Goal: Information Seeking & Learning: Learn about a topic

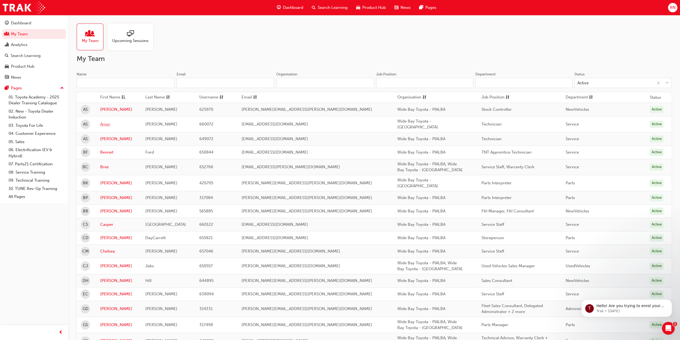
click at [134, 124] on link "Arjun" at bounding box center [118, 124] width 37 height 6
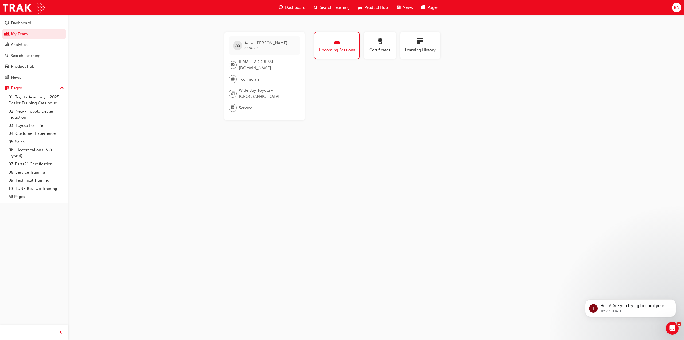
click at [343, 53] on button "Upcoming Sessions" at bounding box center [336, 45] width 45 height 27
click at [387, 47] on span "Certificates" at bounding box center [380, 50] width 24 height 6
click at [430, 43] on div "button" at bounding box center [420, 42] width 32 height 8
click at [331, 47] on span "Upcoming Sessions" at bounding box center [336, 50] width 37 height 6
click at [32, 171] on link "08. Service Training" at bounding box center [36, 172] width 60 height 8
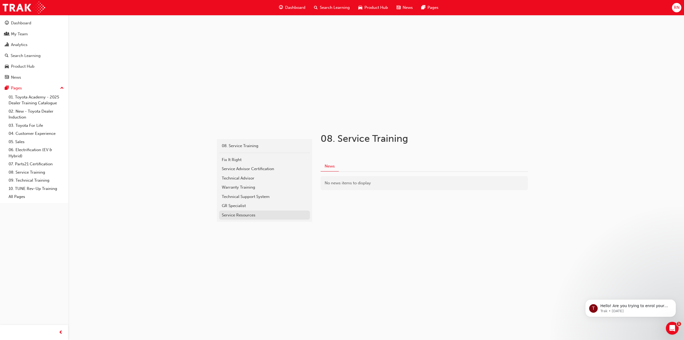
click at [258, 218] on div "Service Resources" at bounding box center [265, 215] width 86 height 6
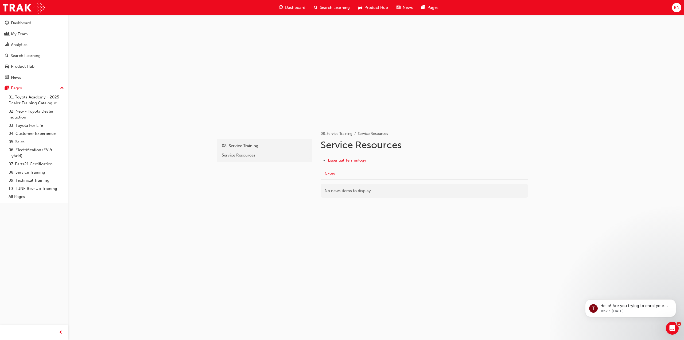
click at [340, 159] on span "Essential Terminlogy" at bounding box center [347, 160] width 38 height 5
click at [32, 174] on link "08. Service Training" at bounding box center [36, 172] width 60 height 8
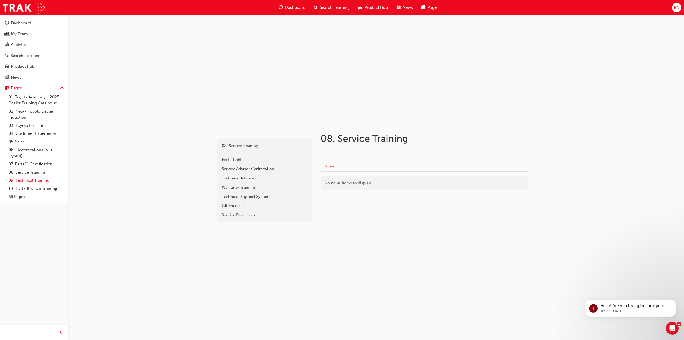
click at [34, 183] on link "09. Technical Training" at bounding box center [36, 180] width 60 height 8
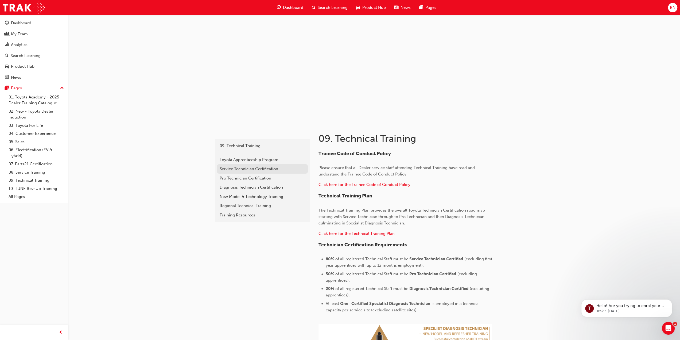
click at [232, 167] on div "Service Technician Certification" at bounding box center [263, 169] width 86 height 6
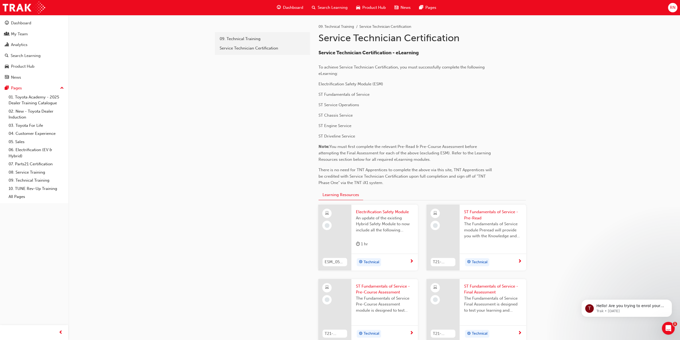
click at [410, 259] on span "next-icon" at bounding box center [412, 261] width 4 height 5
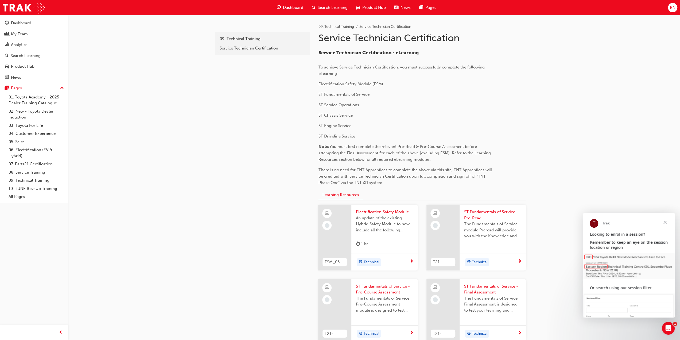
click at [521, 259] on span "next-icon" at bounding box center [520, 261] width 4 height 5
click at [667, 223] on span "Close" at bounding box center [665, 222] width 19 height 19
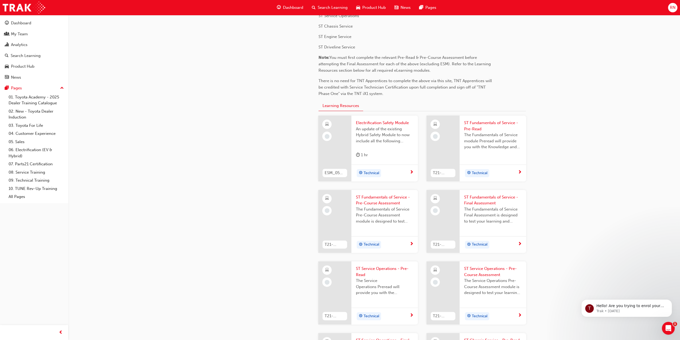
scroll to position [107, 0]
